Goal: Check status: Check status

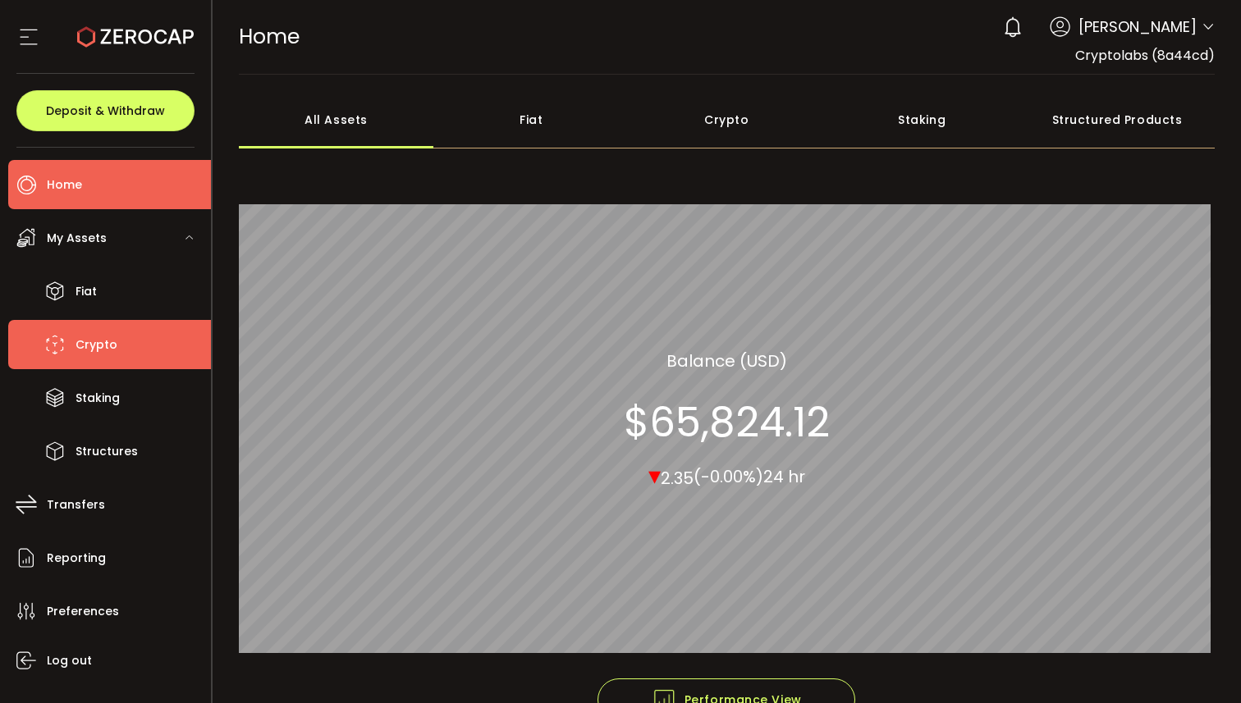
click at [103, 335] on span "Crypto" at bounding box center [96, 345] width 42 height 24
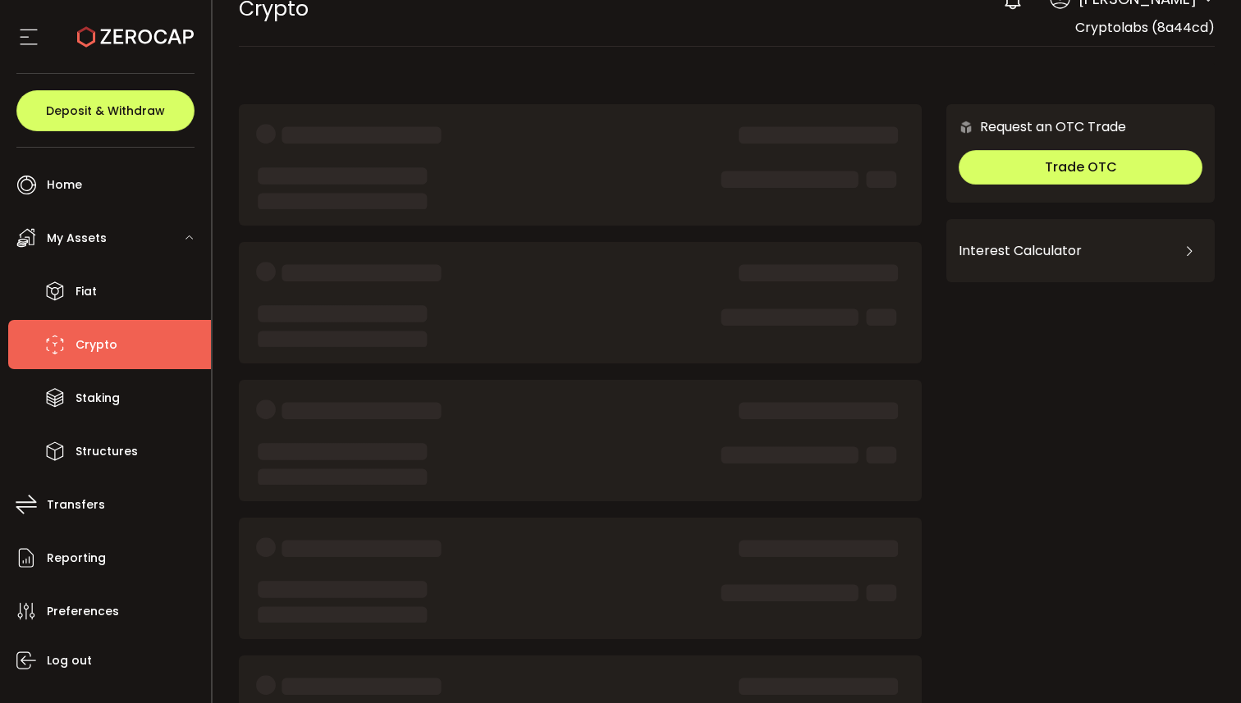
scroll to position [30, 0]
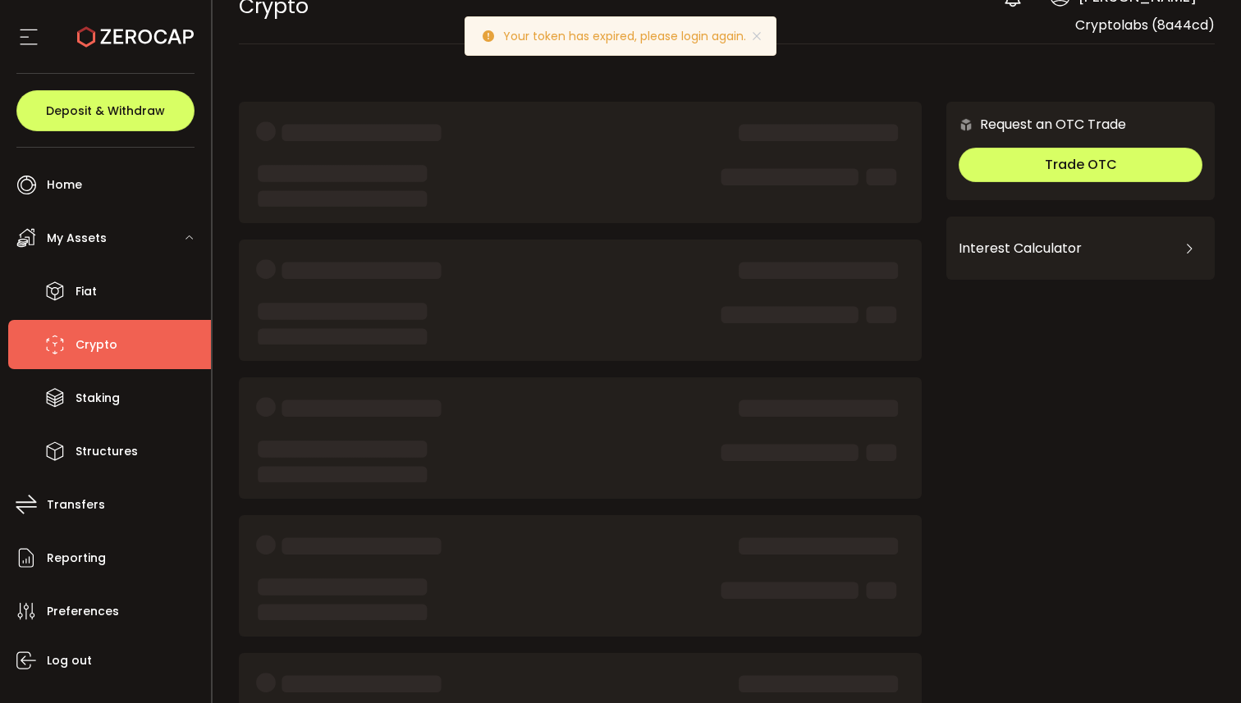
click at [689, 34] on p "Your token has expired, please login again." at bounding box center [631, 35] width 256 height 11
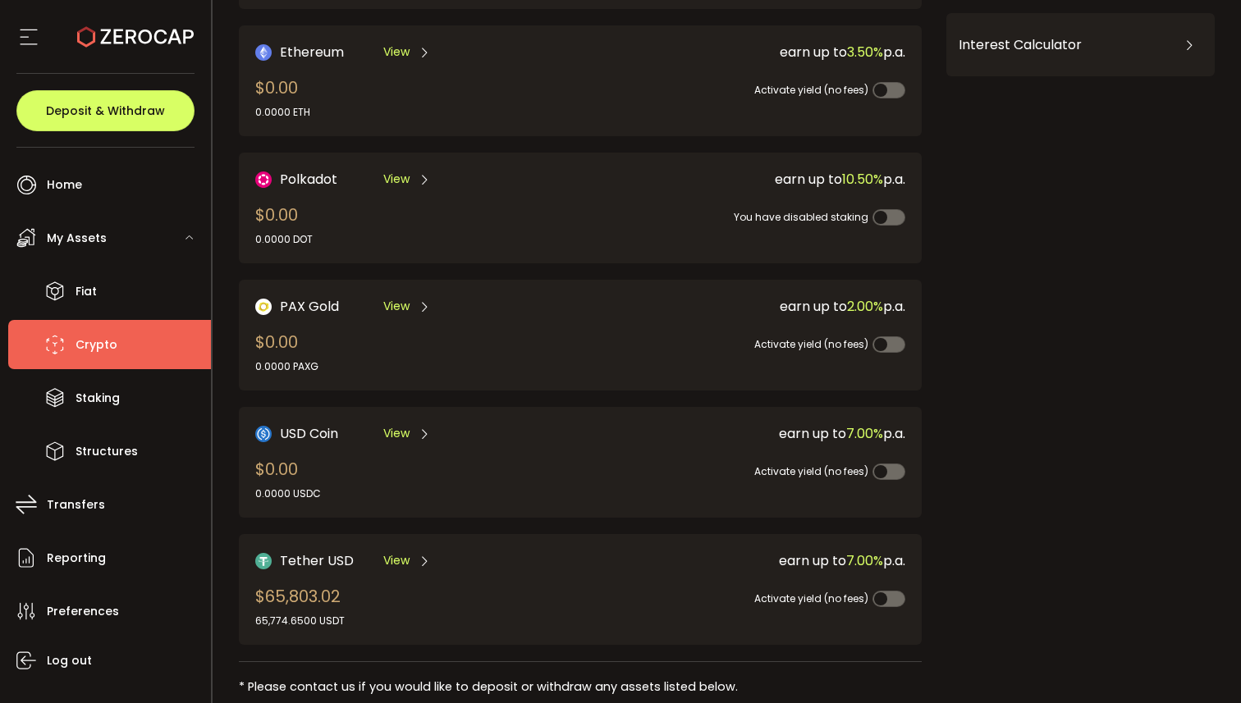
scroll to position [248, 0]
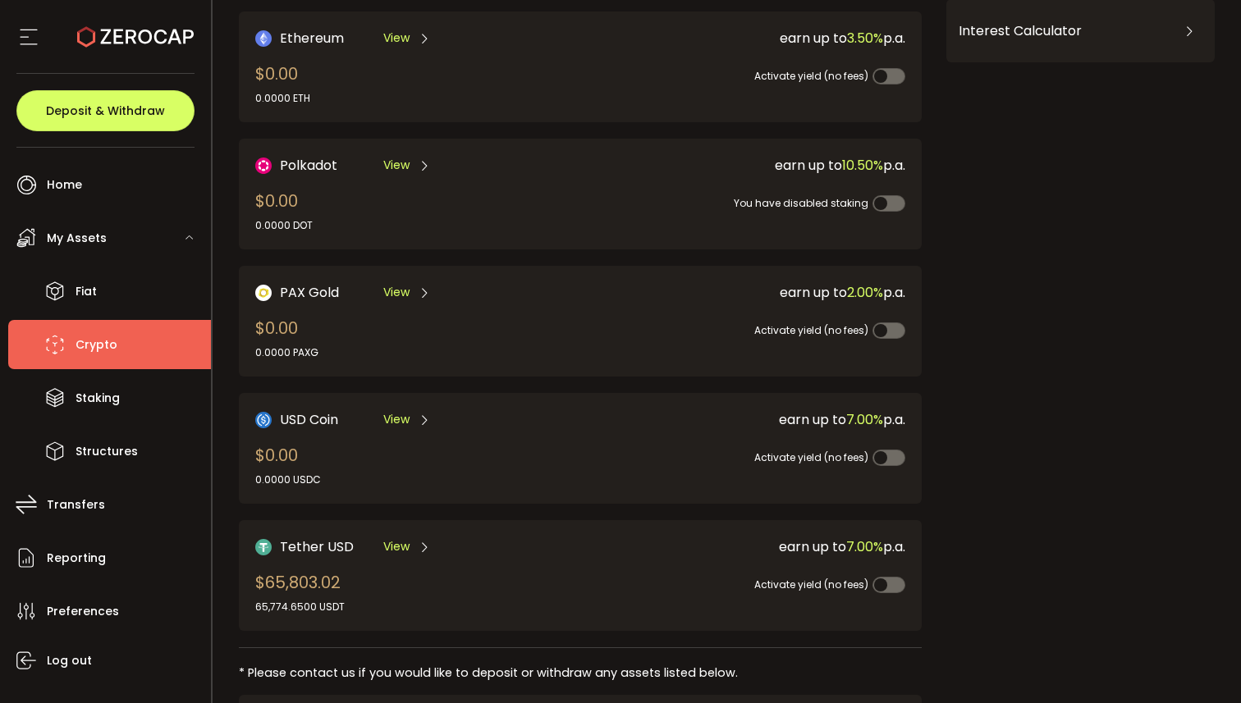
click at [403, 542] on span "View" at bounding box center [396, 546] width 26 height 17
